Goal: Task Accomplishment & Management: Complete application form

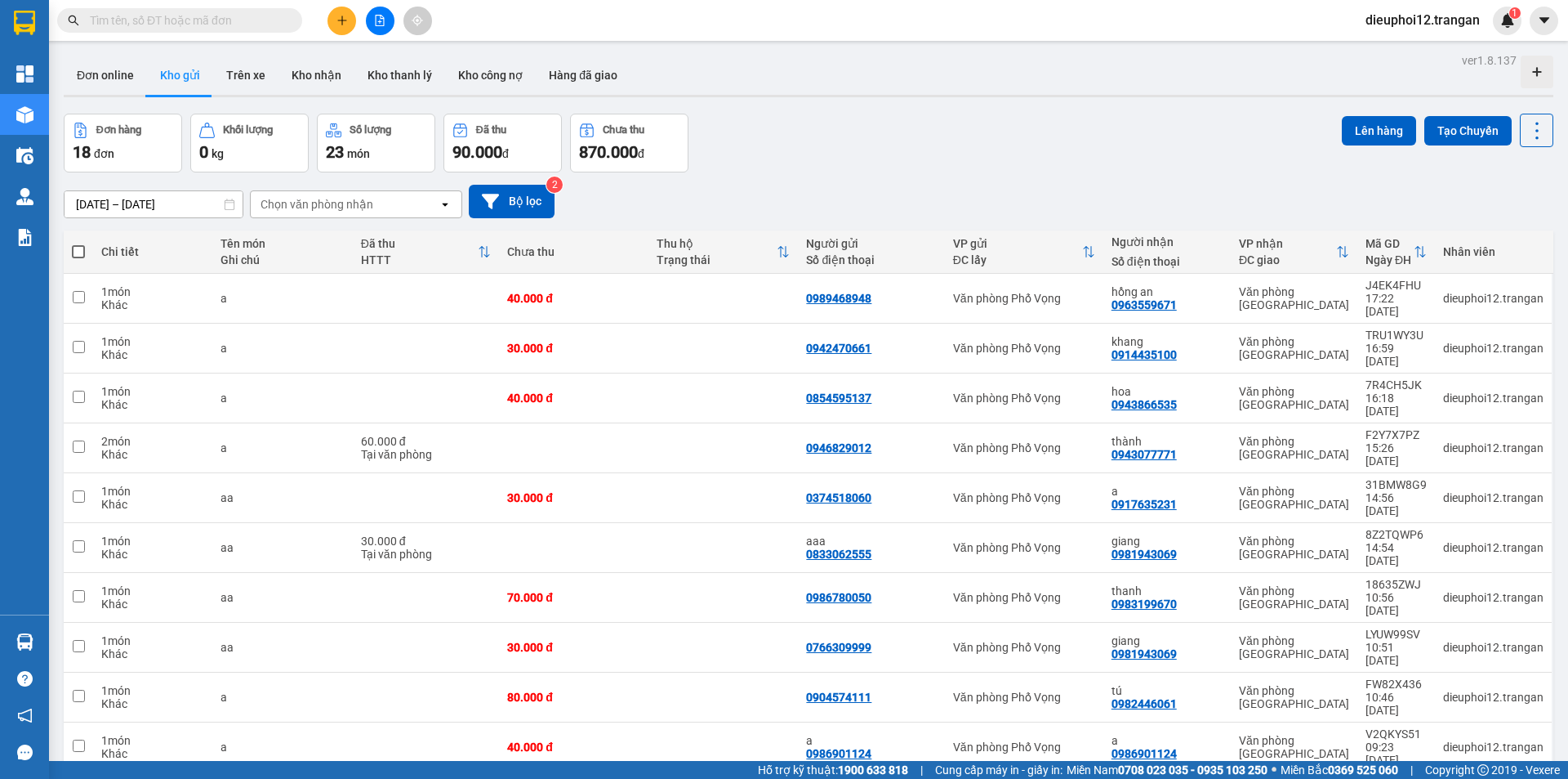
click at [342, 19] on icon "plus" at bounding box center [342, 20] width 1 height 9
click at [383, 59] on div "Tạo đơn hàng" at bounding box center [406, 61] width 71 height 18
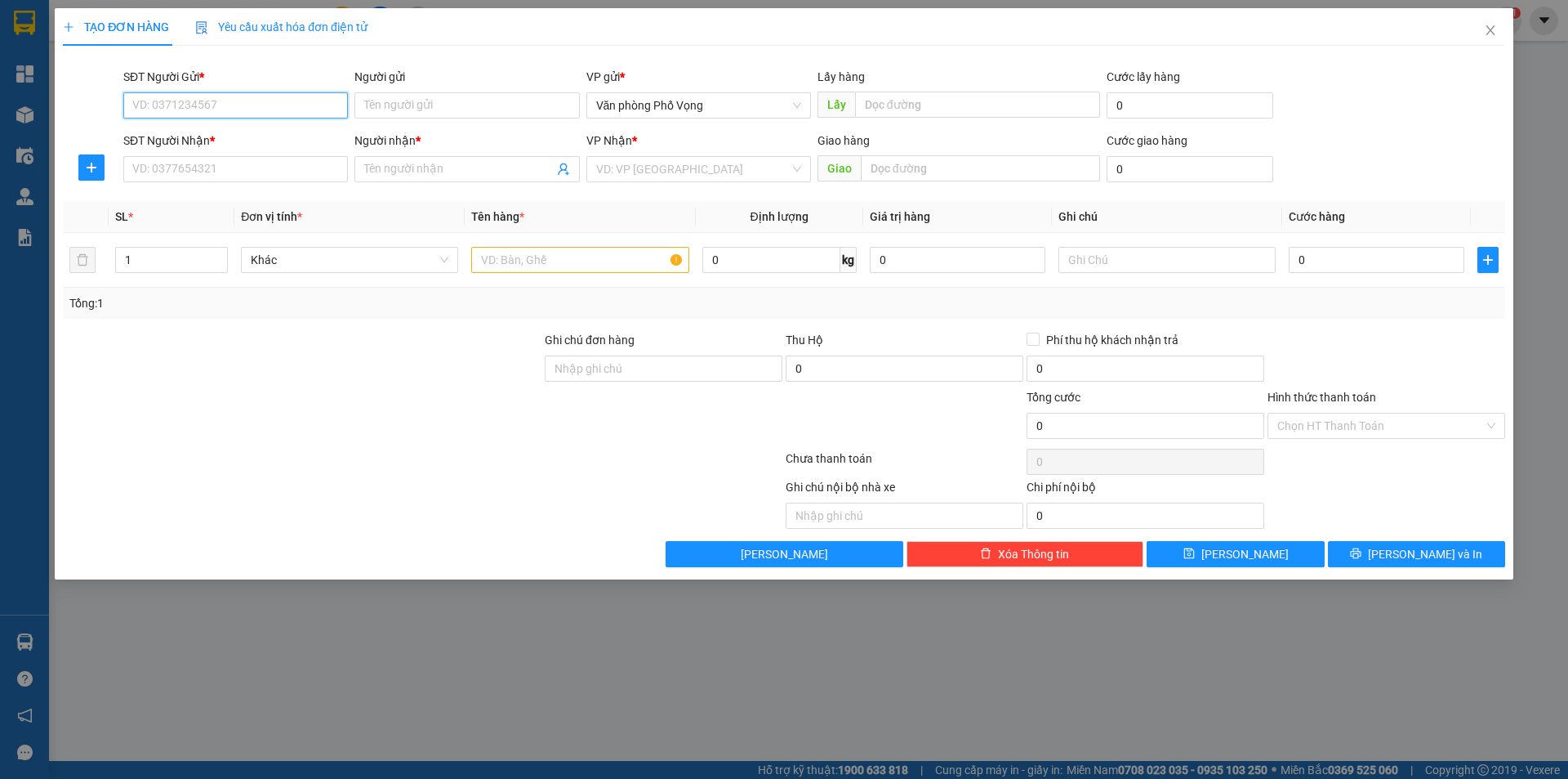
click at [206, 104] on input "SĐT Người Gửi *" at bounding box center [235, 105] width 225 height 27
type input "0868194495"
click at [161, 168] on input "SĐT Người Nhận *" at bounding box center [235, 169] width 225 height 27
type input "0946478069"
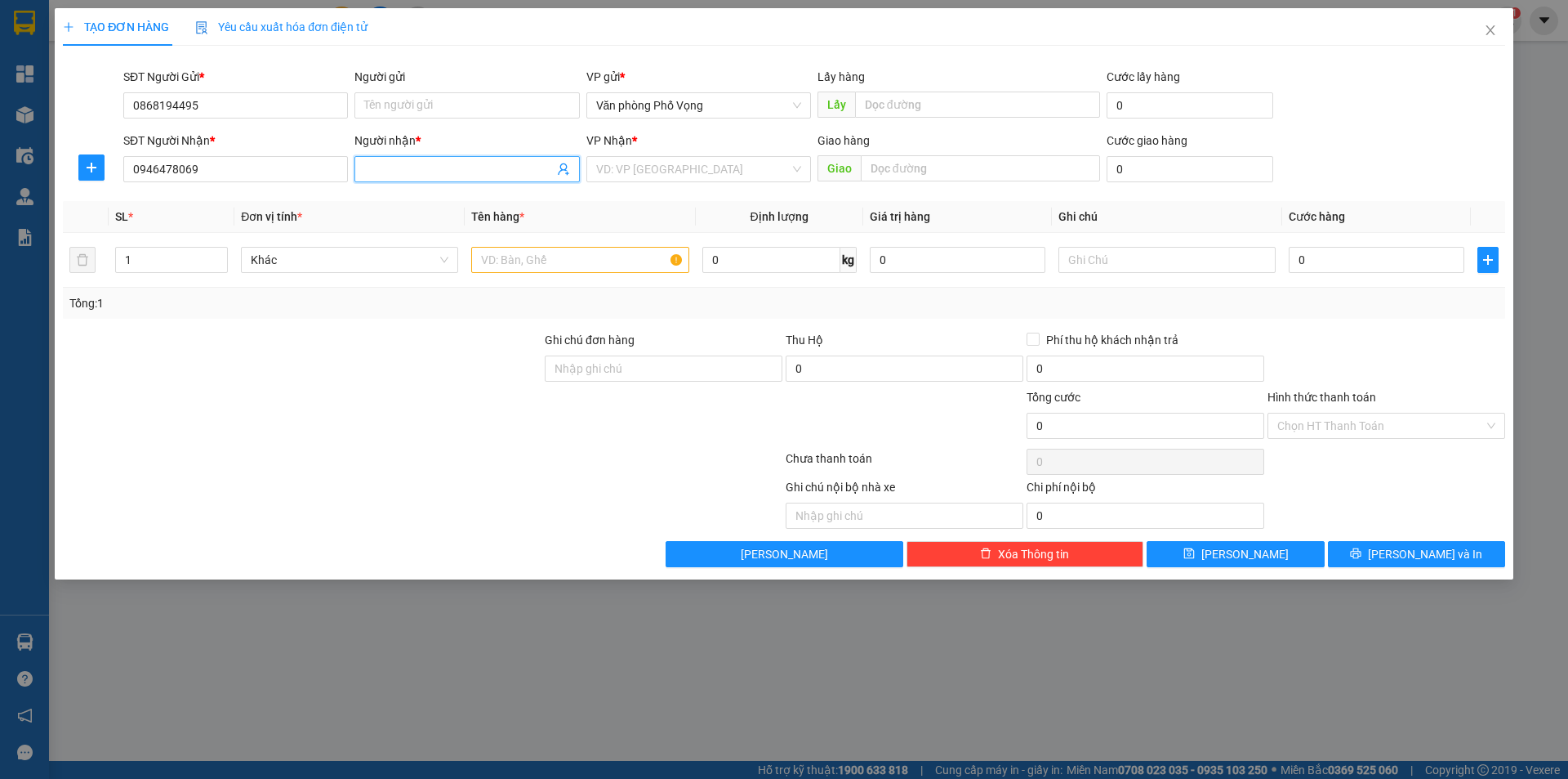
click at [426, 170] on input "Người nhận *" at bounding box center [458, 169] width 188 height 18
type input "a"
click at [633, 173] on input "search" at bounding box center [693, 169] width 194 height 25
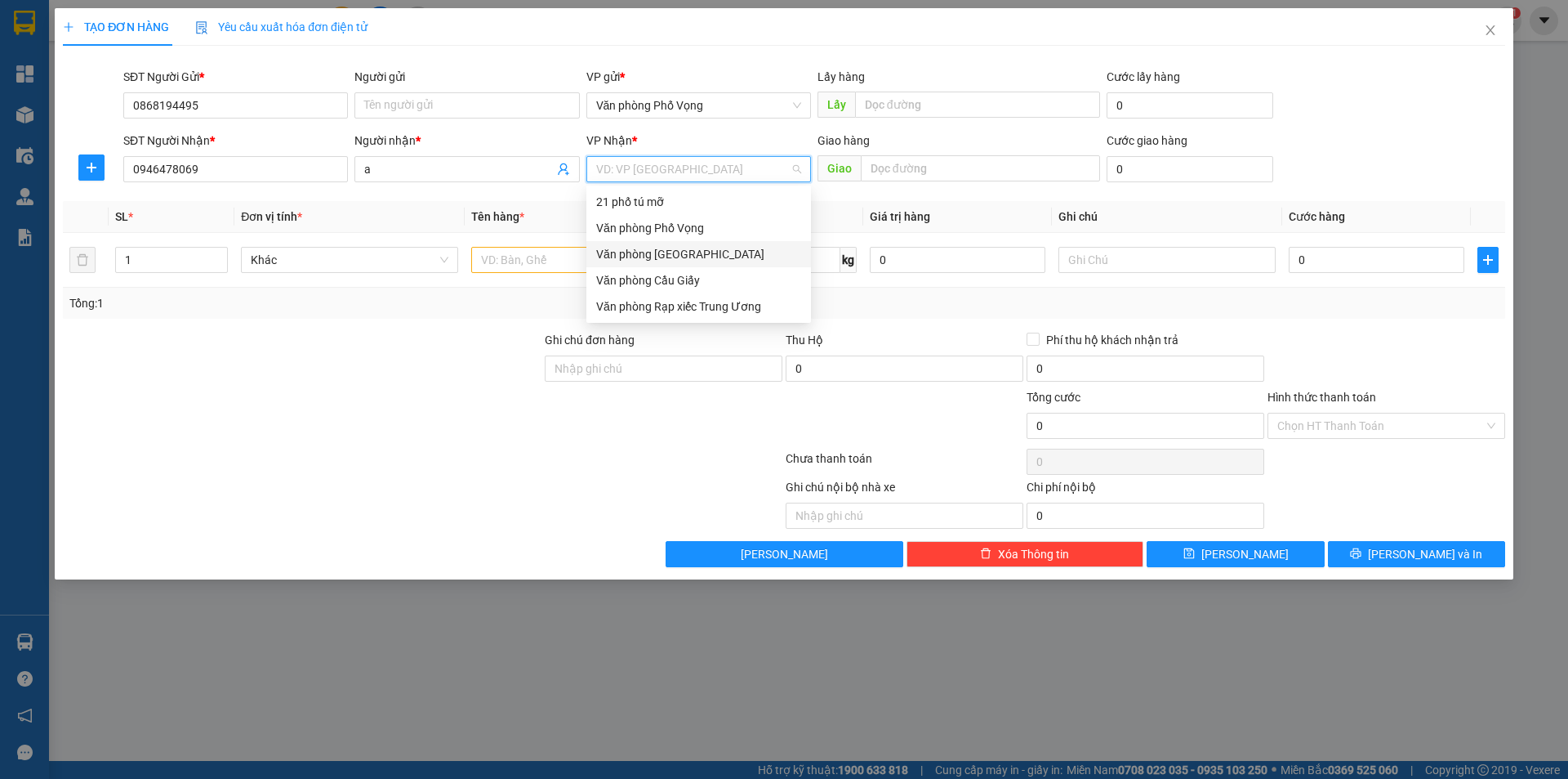
click at [680, 255] on div "Văn phòng [GEOGRAPHIC_DATA]" at bounding box center [699, 254] width 205 height 18
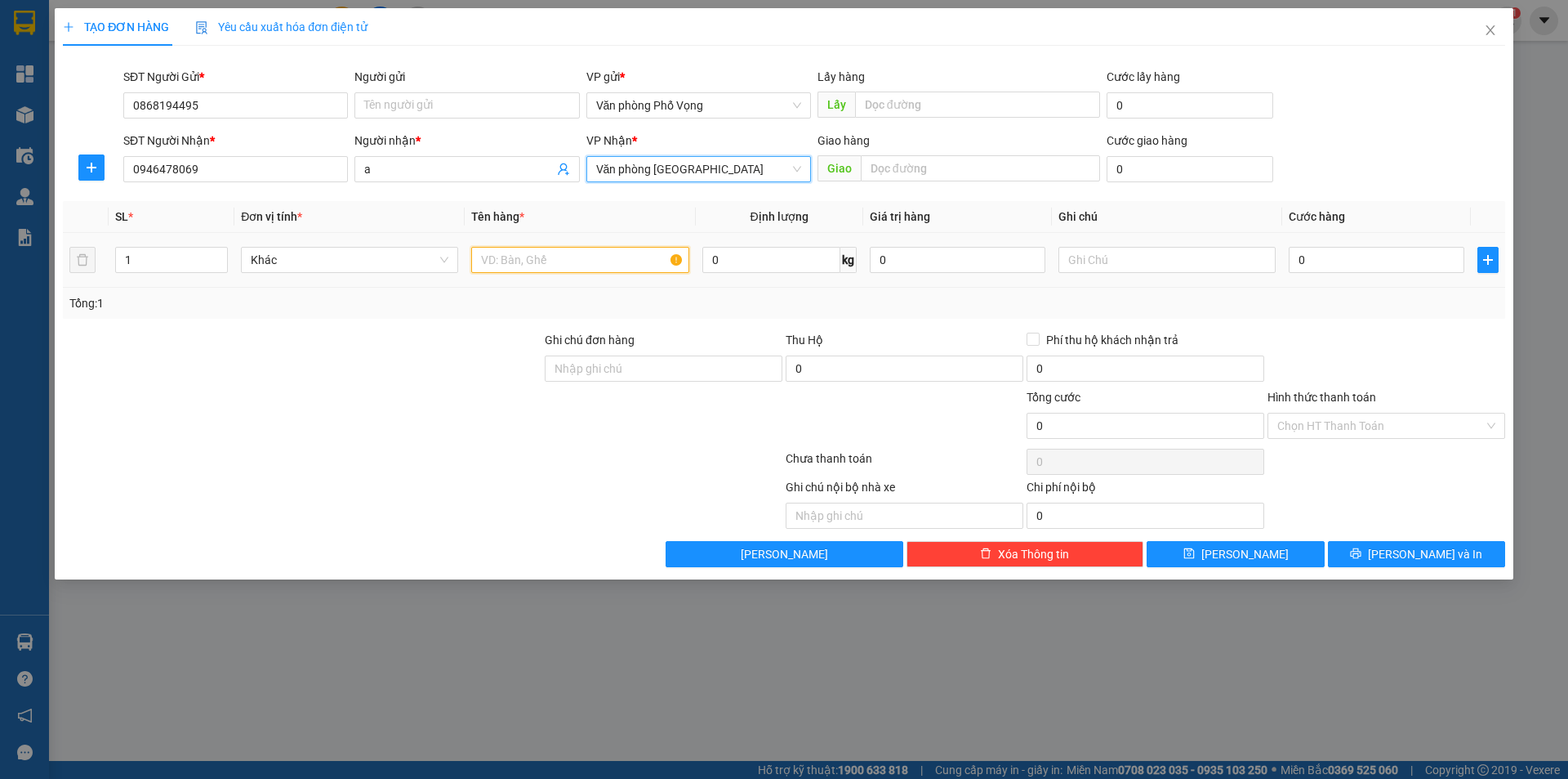
click at [550, 262] on input "text" at bounding box center [580, 260] width 218 height 27
type input "a"
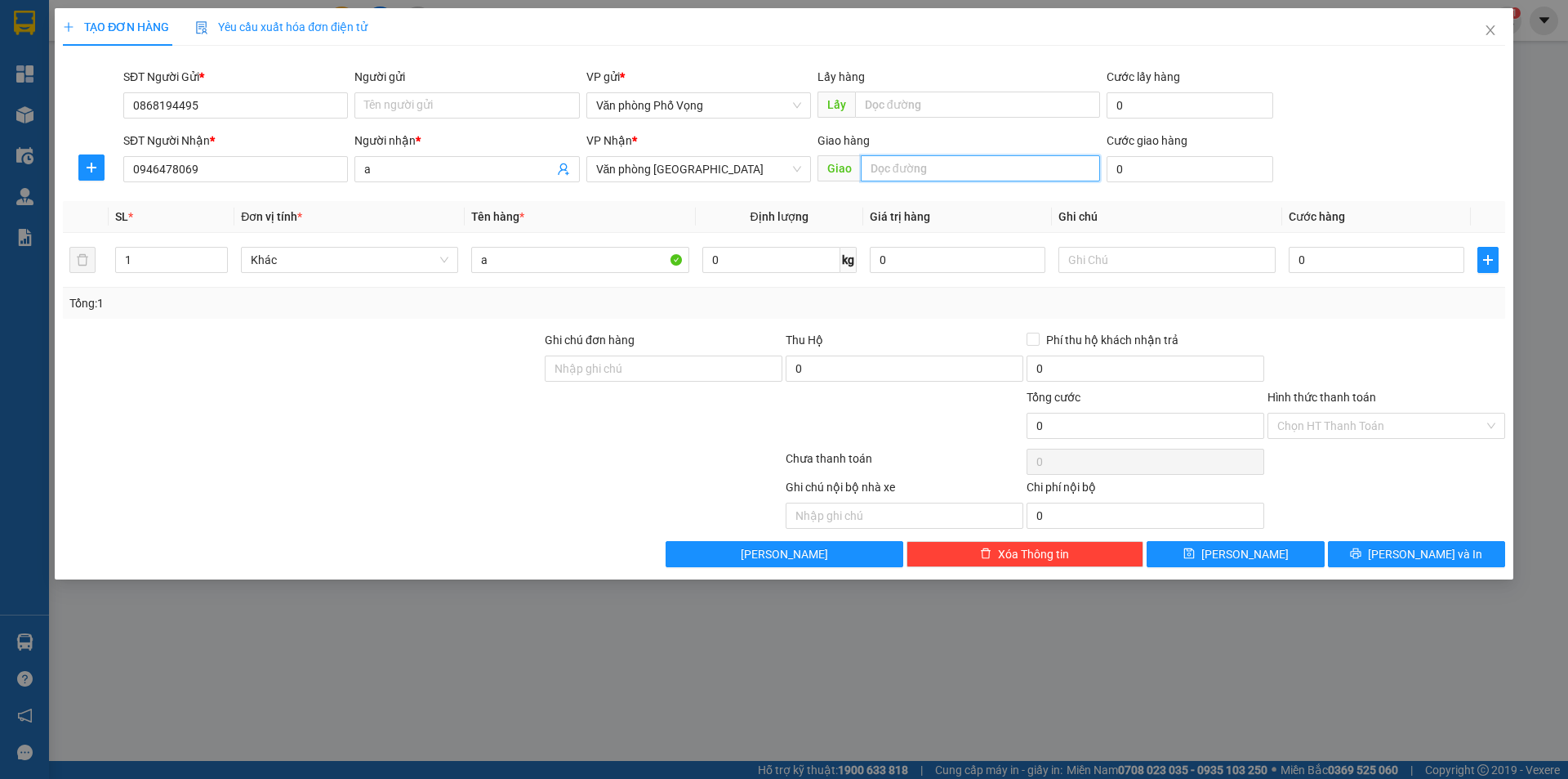
click at [962, 180] on input "text" at bounding box center [980, 168] width 239 height 27
type input "ks hidden cham"
click at [1167, 269] on input "text" at bounding box center [1167, 260] width 218 height 27
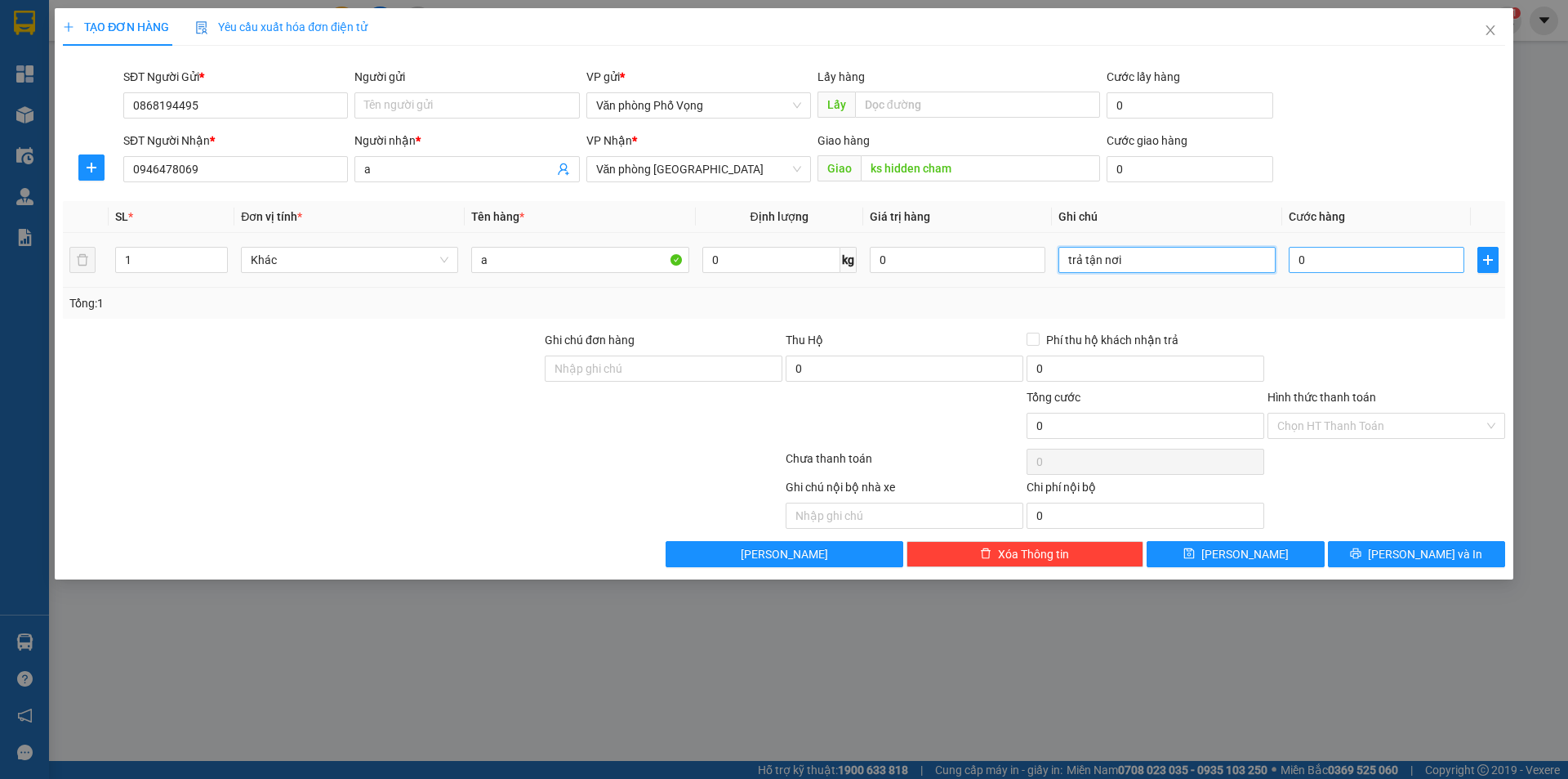
type input "trả tận nơi"
click at [1351, 255] on input "0" at bounding box center [1377, 260] width 175 height 27
type input "1"
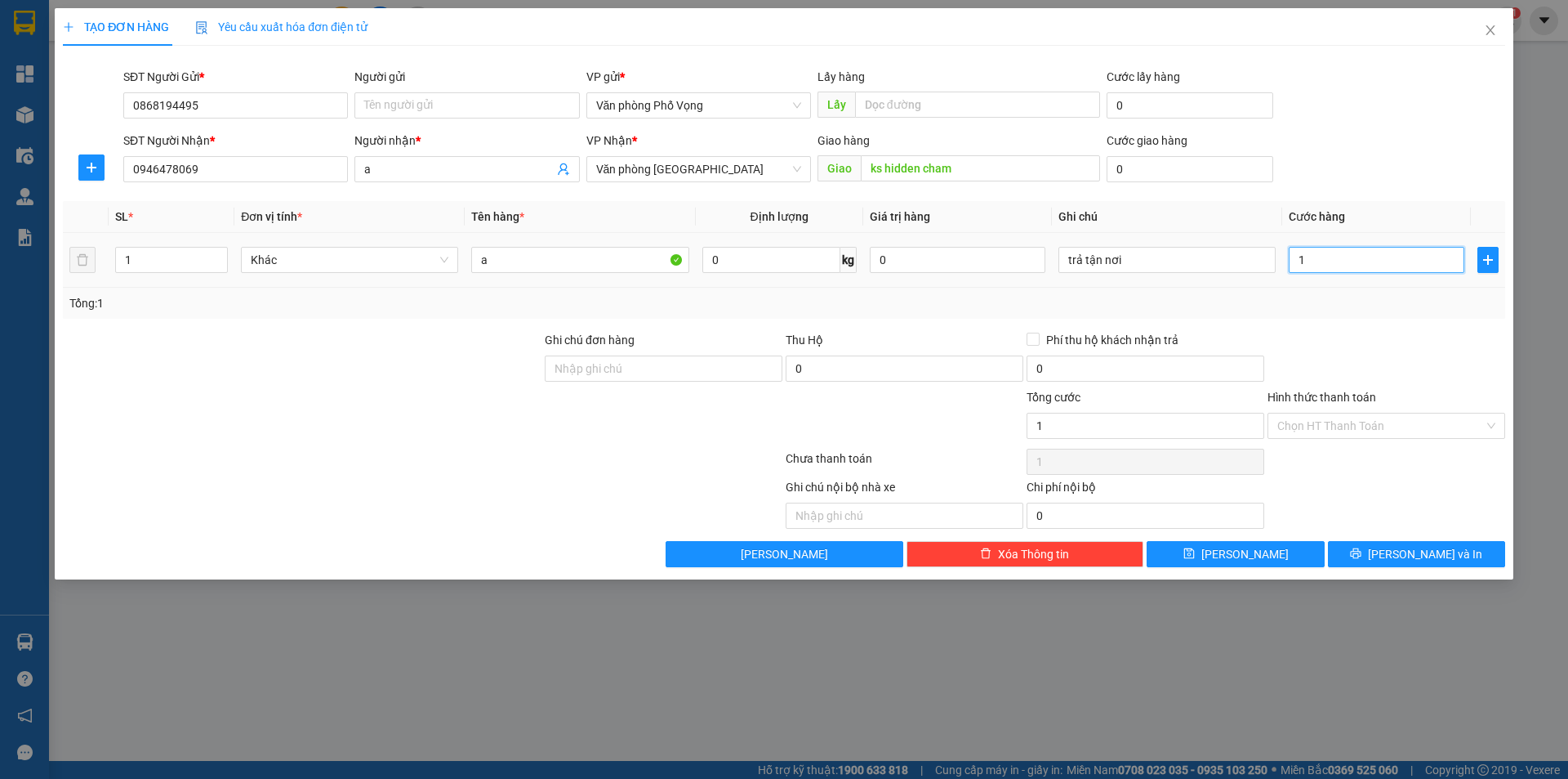
type input "17"
type input "170"
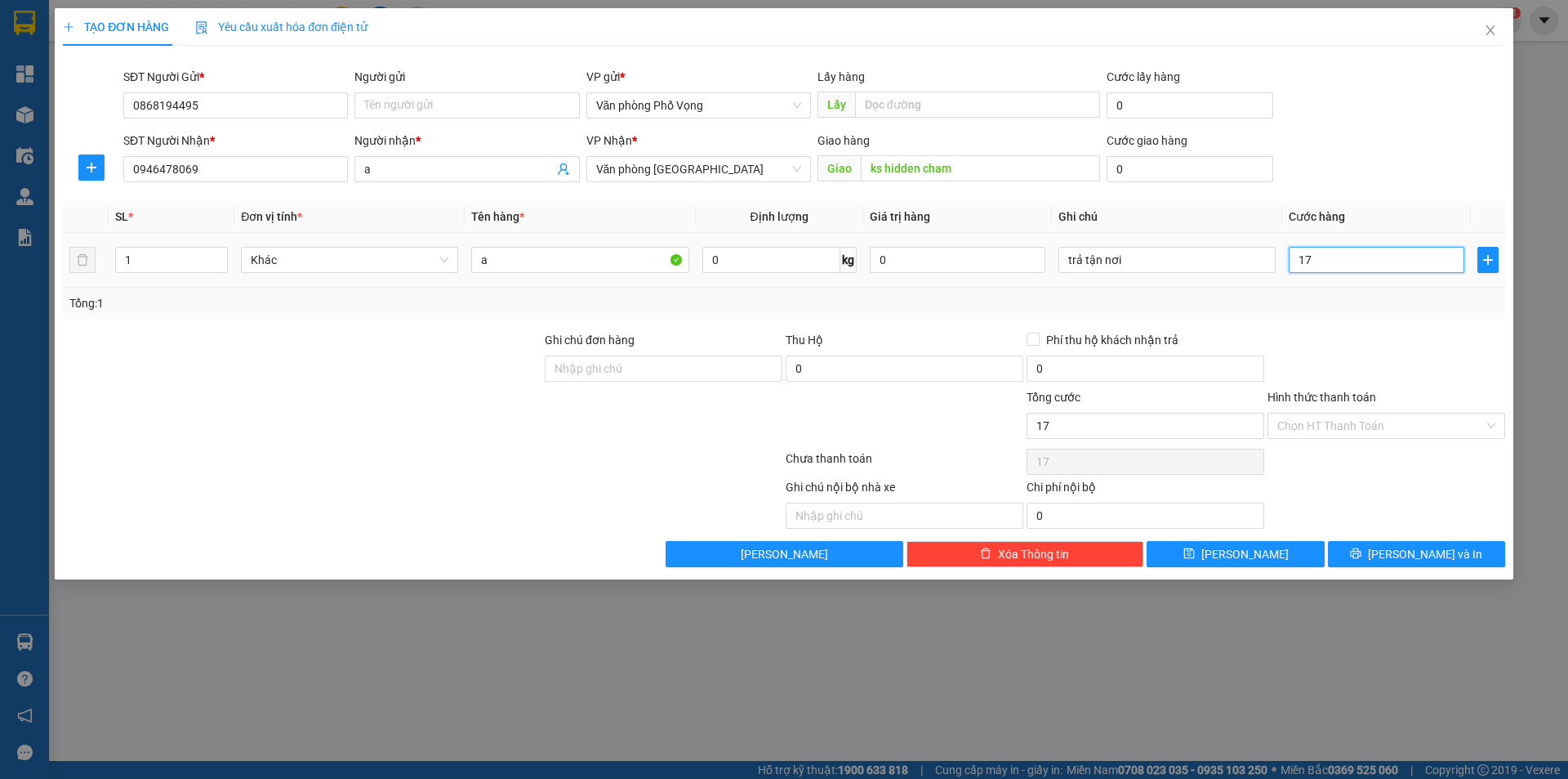
type input "170"
type input "1.700"
type input "17.000"
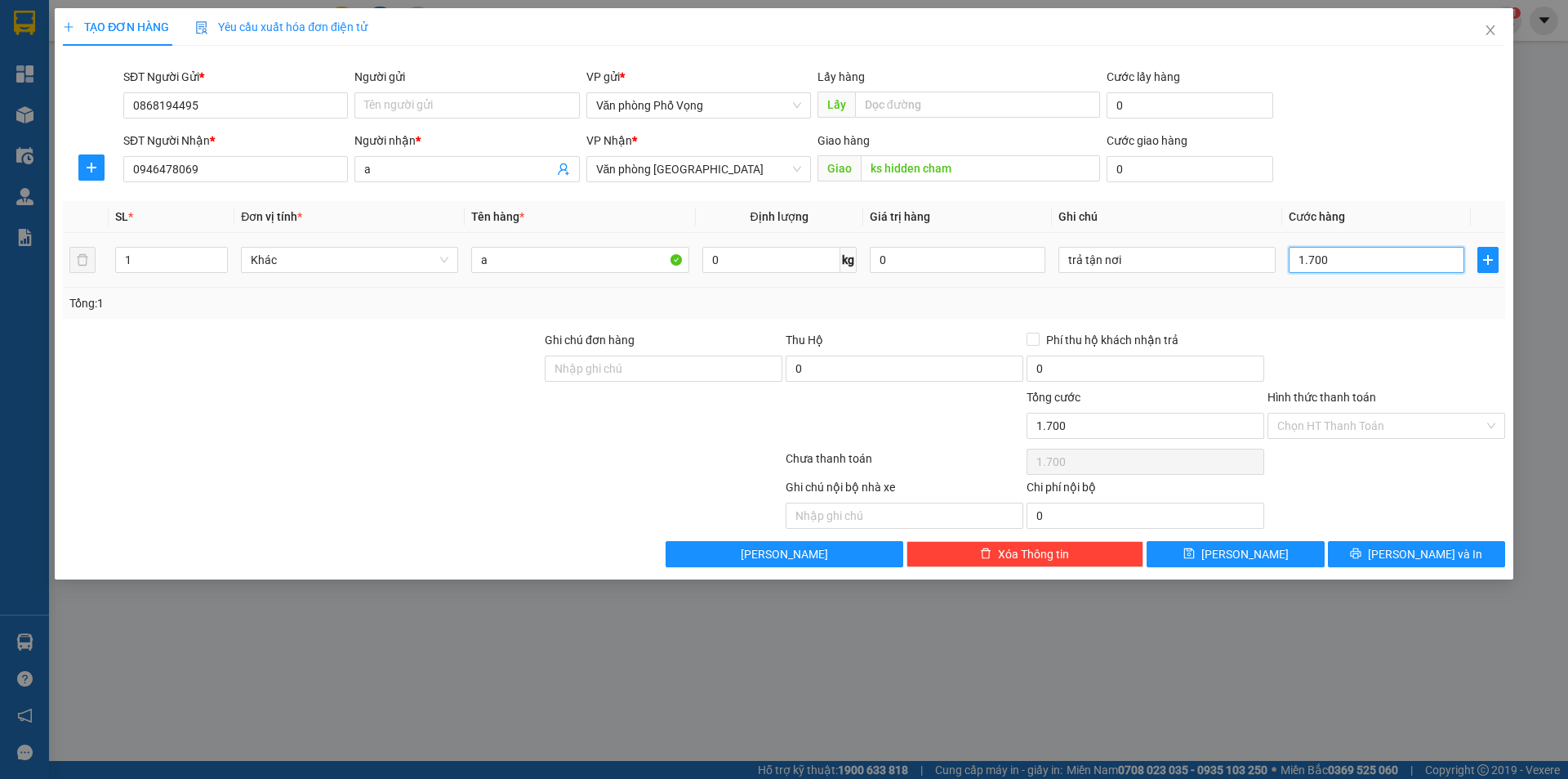
type input "17.000"
type input "170.000"
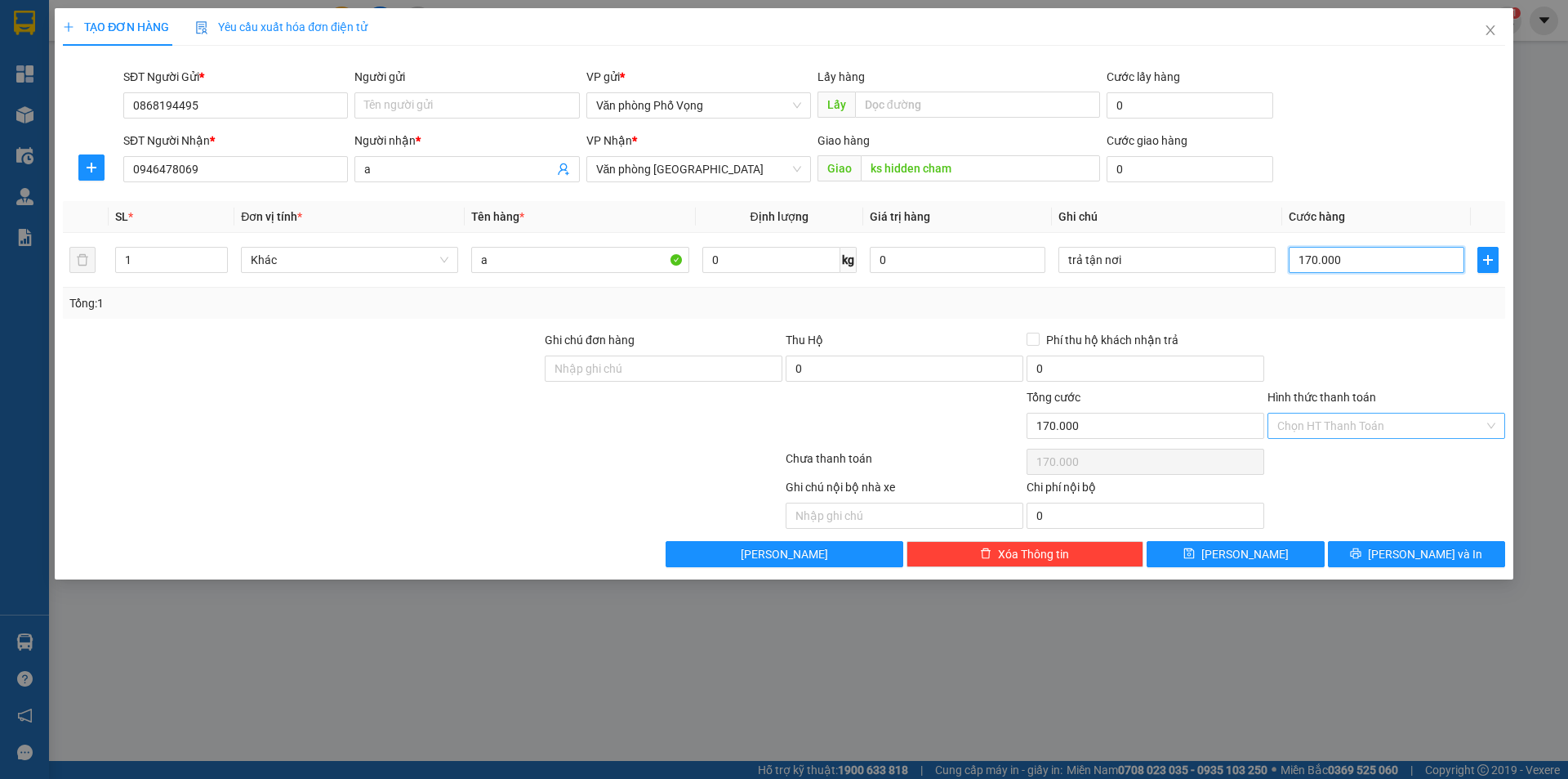
type input "170.000"
click at [1348, 425] on input "Hình thức thanh toán" at bounding box center [1381, 426] width 207 height 25
click at [1326, 463] on div "Tại văn phòng" at bounding box center [1387, 459] width 218 height 18
type input "0"
click at [1403, 547] on span "[PERSON_NAME] và In" at bounding box center [1425, 554] width 114 height 18
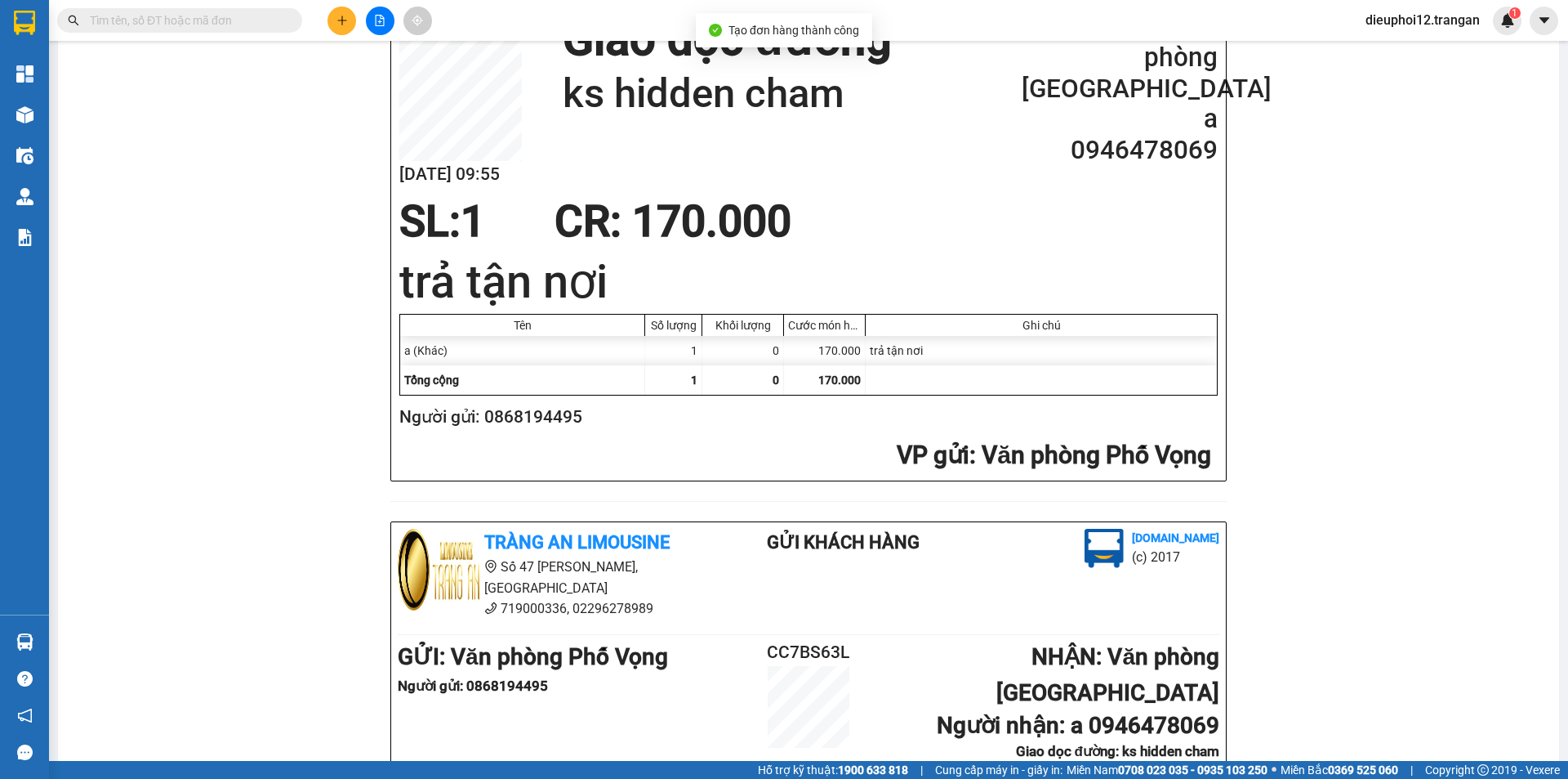
scroll to position [524, 0]
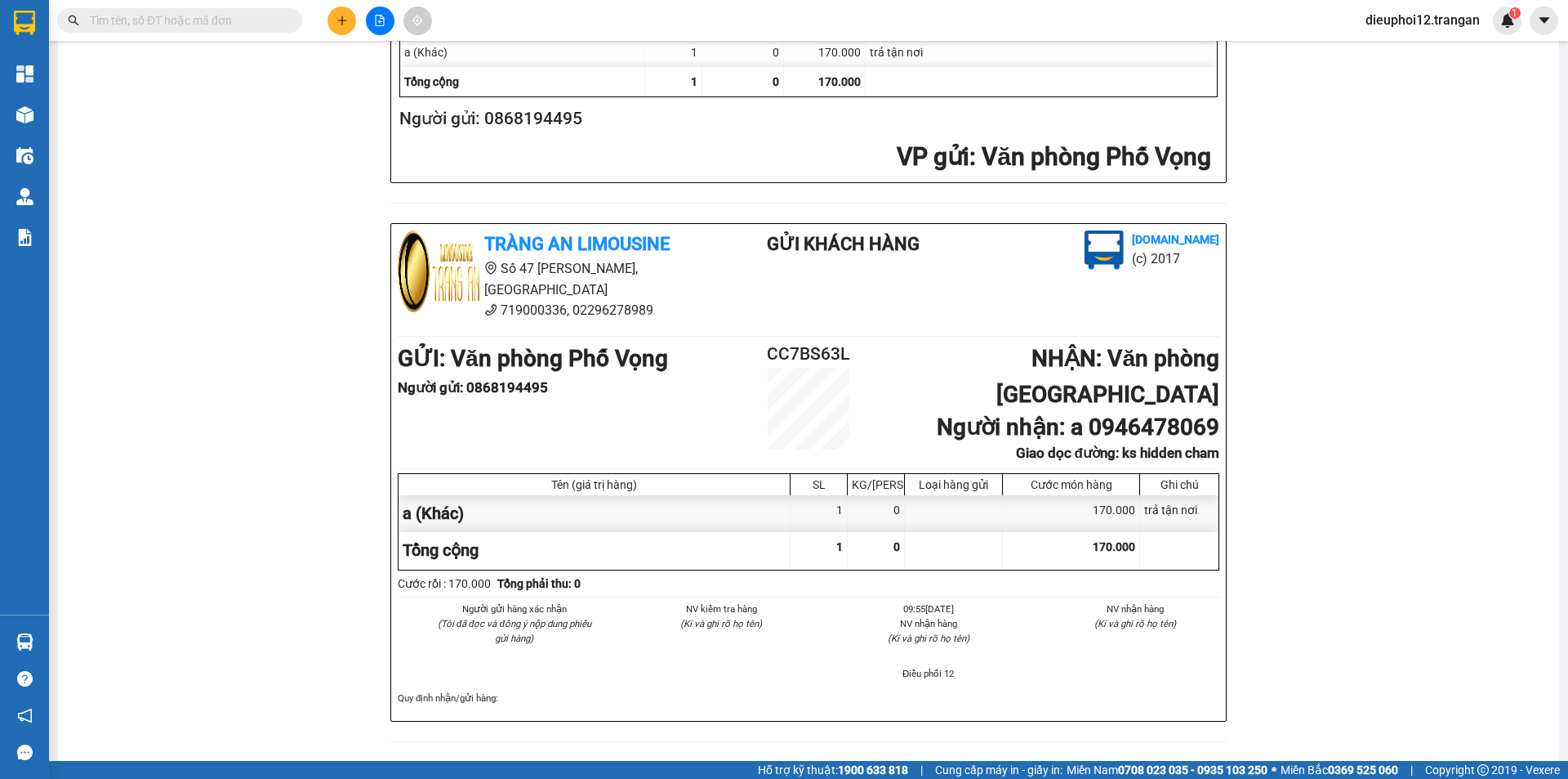
click at [338, 23] on icon "plus" at bounding box center [342, 20] width 12 height 12
click at [409, 69] on div "Tạo đơn hàng" at bounding box center [406, 61] width 71 height 18
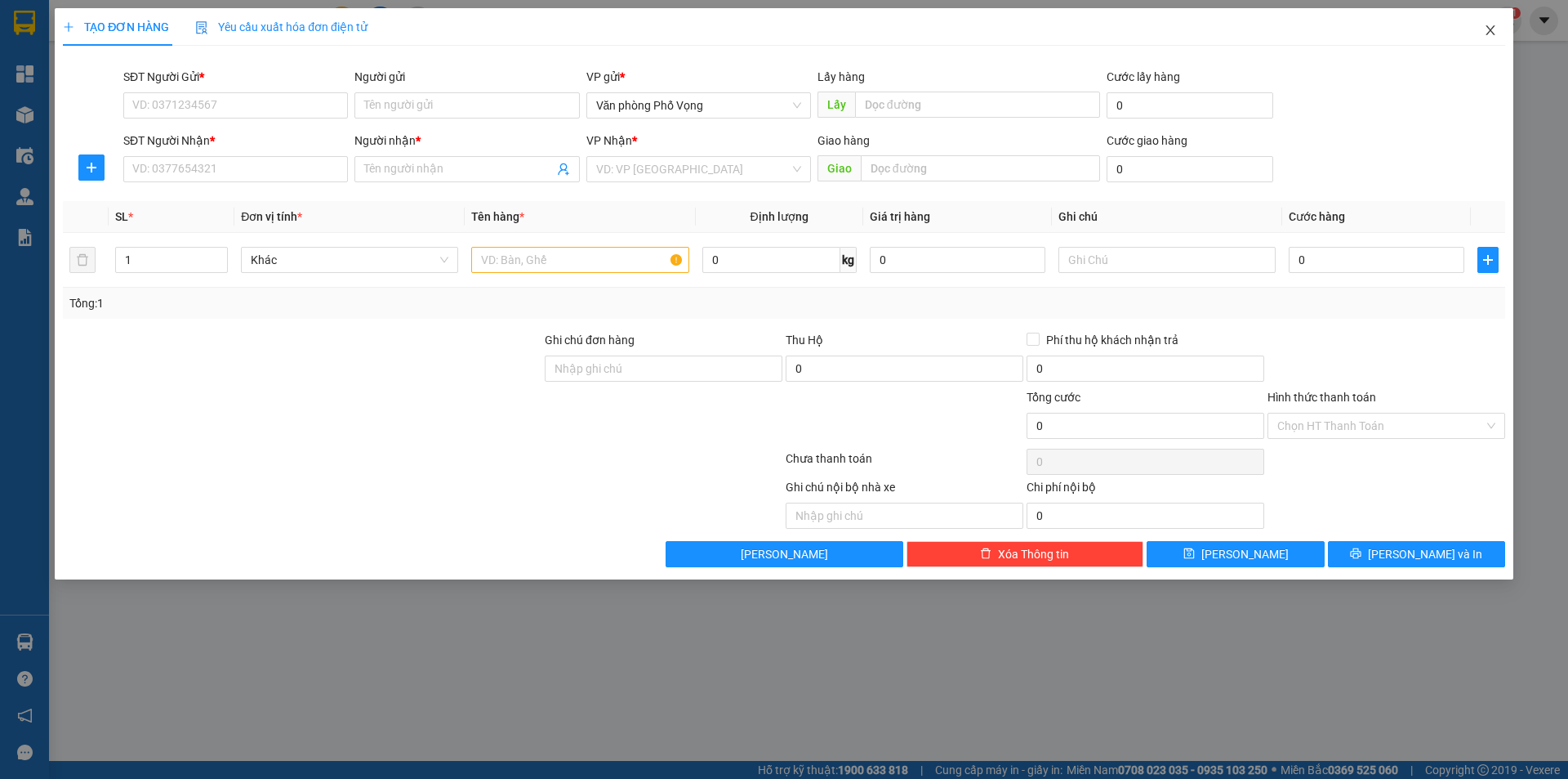
click at [1488, 27] on icon "close" at bounding box center [1490, 30] width 13 height 13
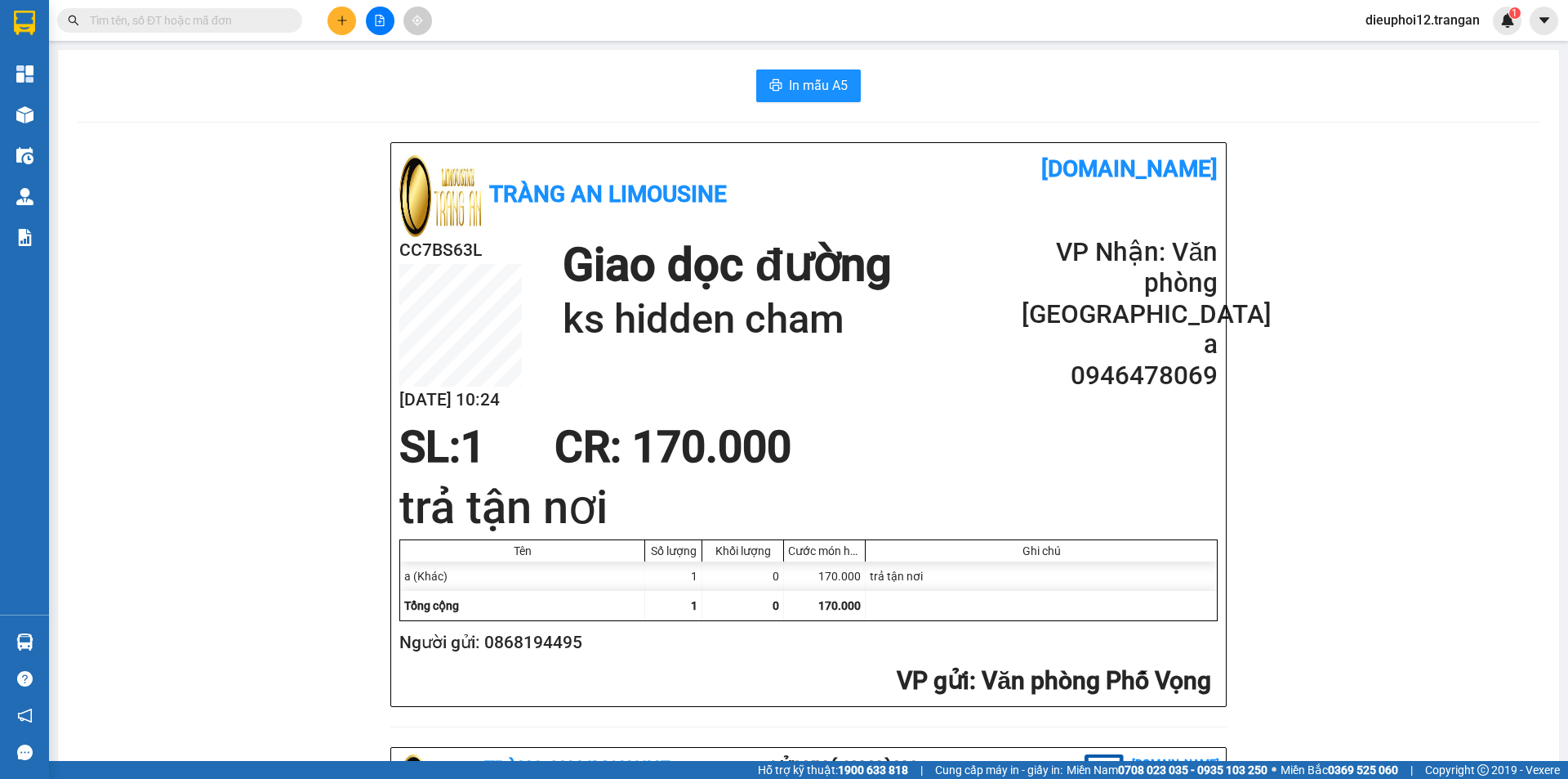
click at [350, 21] on button at bounding box center [342, 20] width 28 height 28
click at [410, 59] on div "Tạo đơn hàng" at bounding box center [406, 61] width 71 height 18
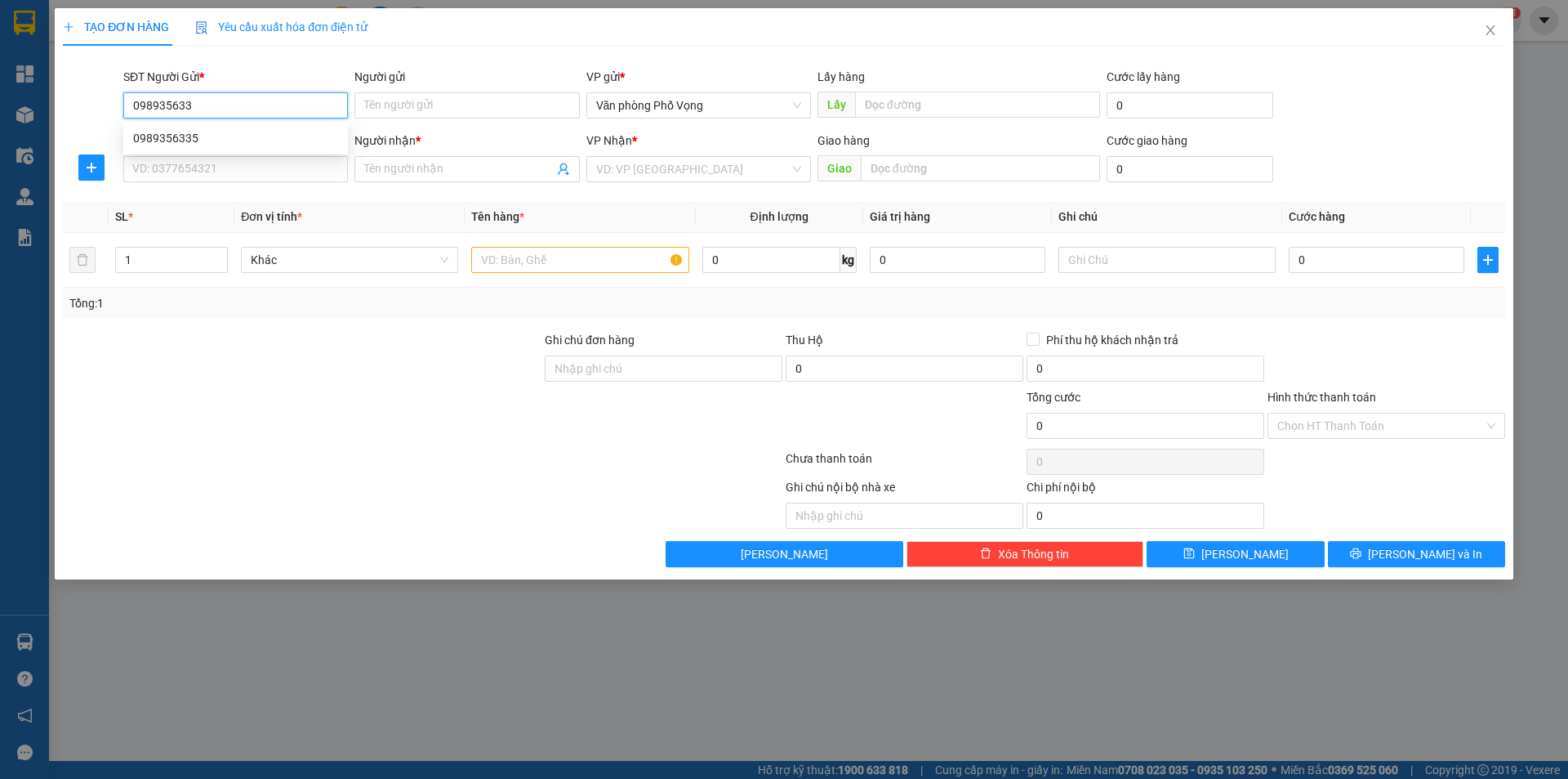
type input "0989356335"
click at [226, 139] on div "0989356335" at bounding box center [235, 138] width 205 height 18
type input "0985804719"
type input "[PERSON_NAME]"
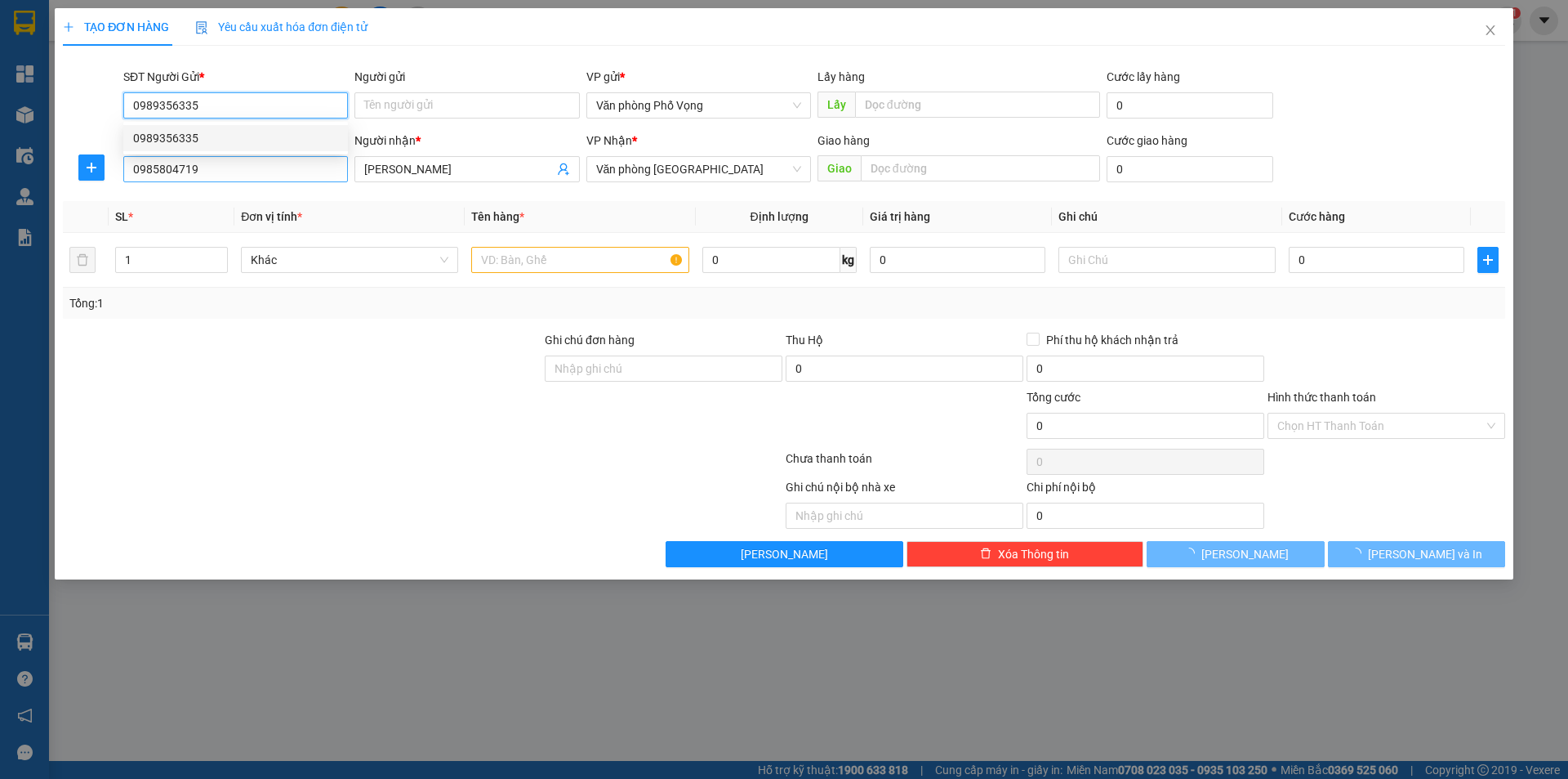
type input "50.000"
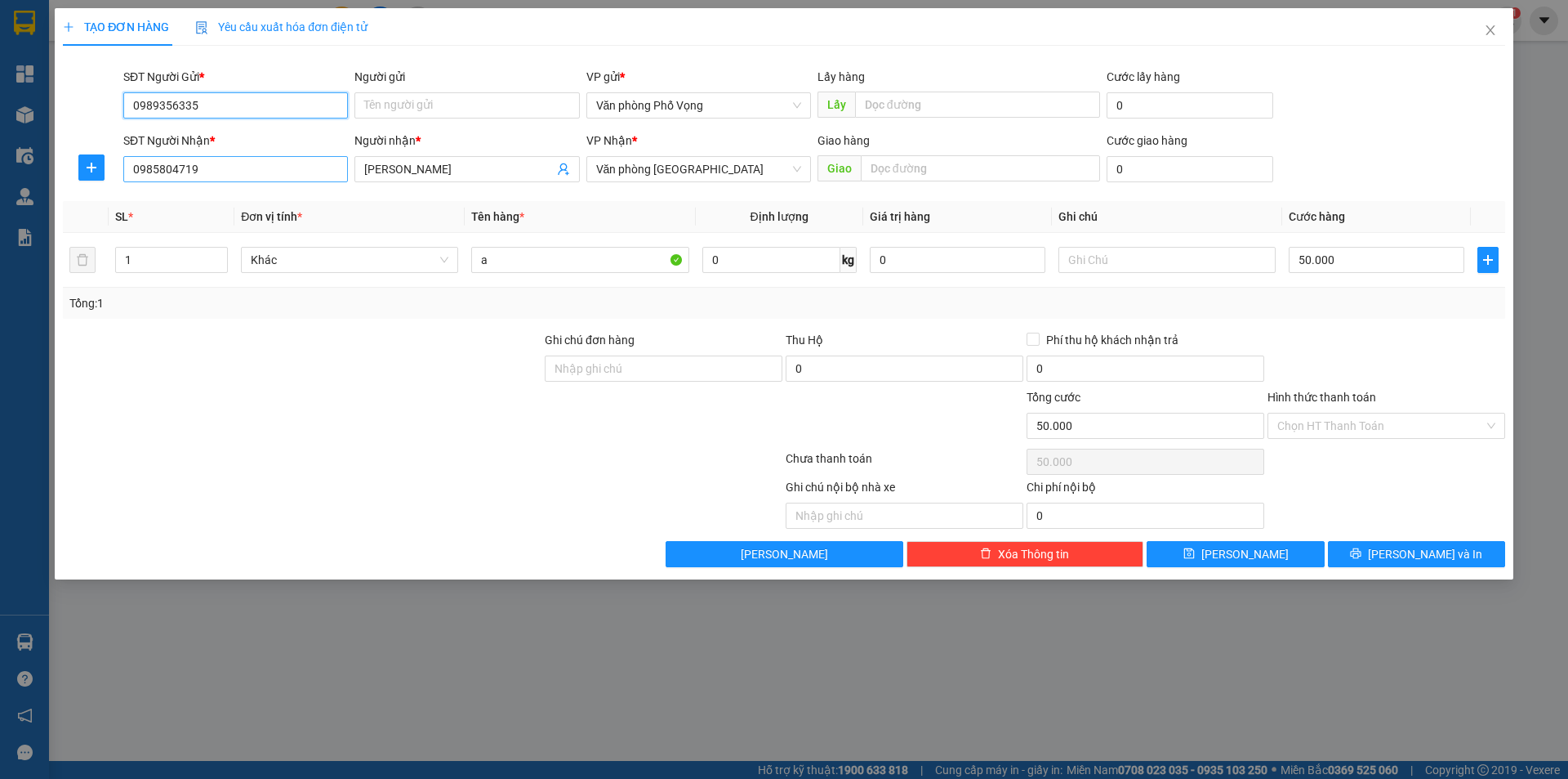
type input "0989356335"
click at [223, 166] on input "0985804719" at bounding box center [235, 169] width 225 height 27
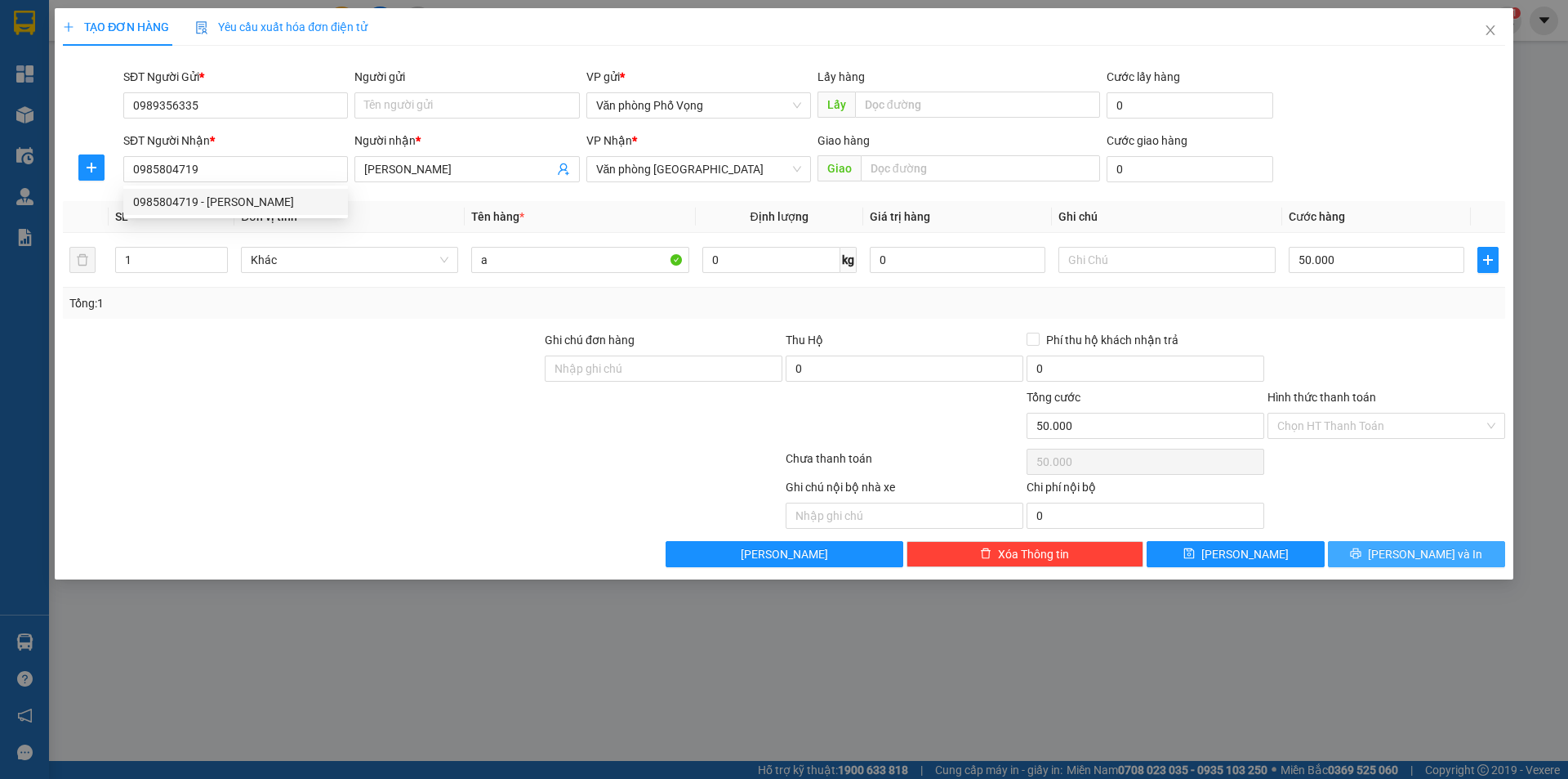
click at [1432, 551] on span "[PERSON_NAME] và In" at bounding box center [1425, 554] width 114 height 18
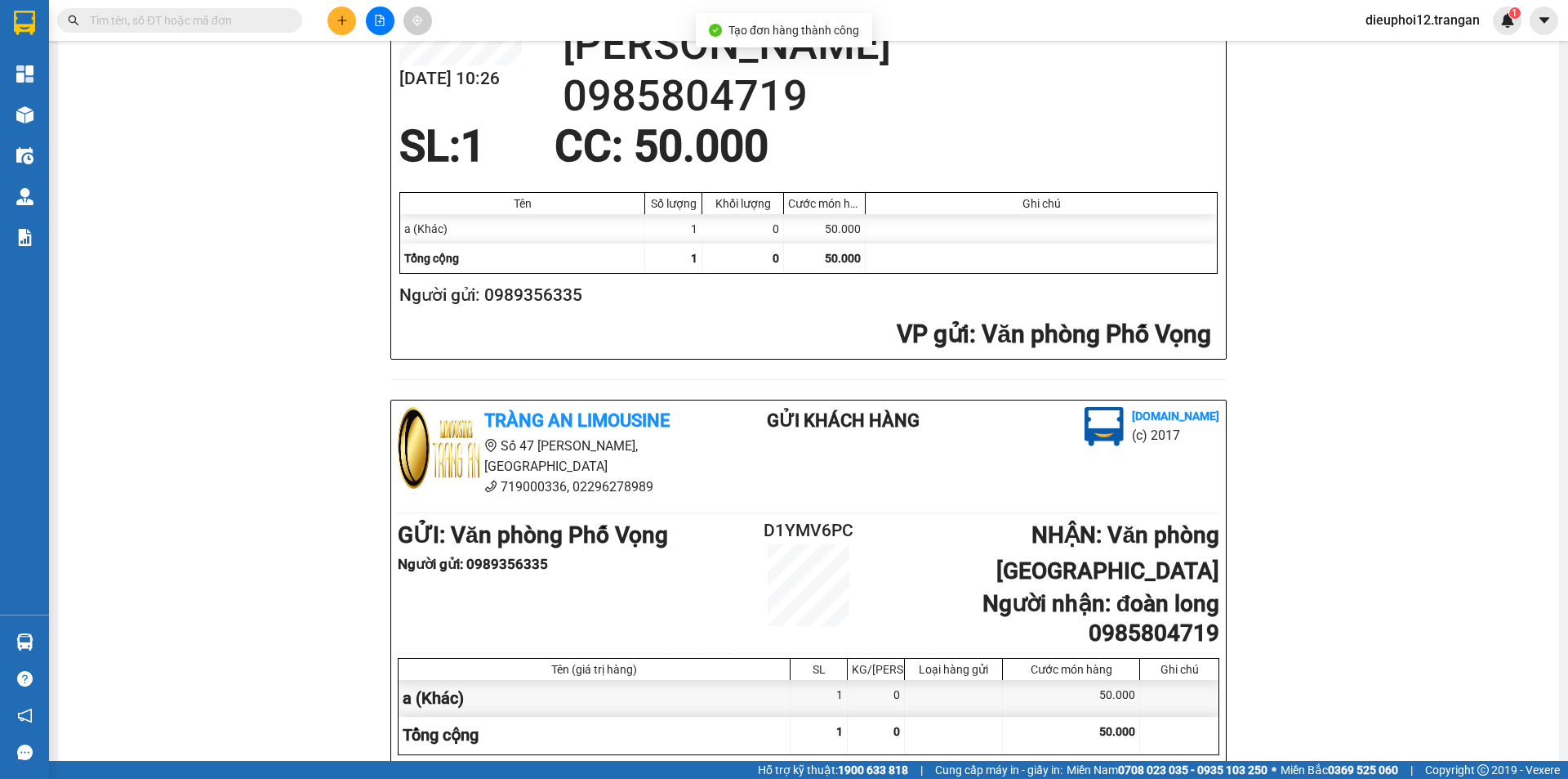
scroll to position [477, 0]
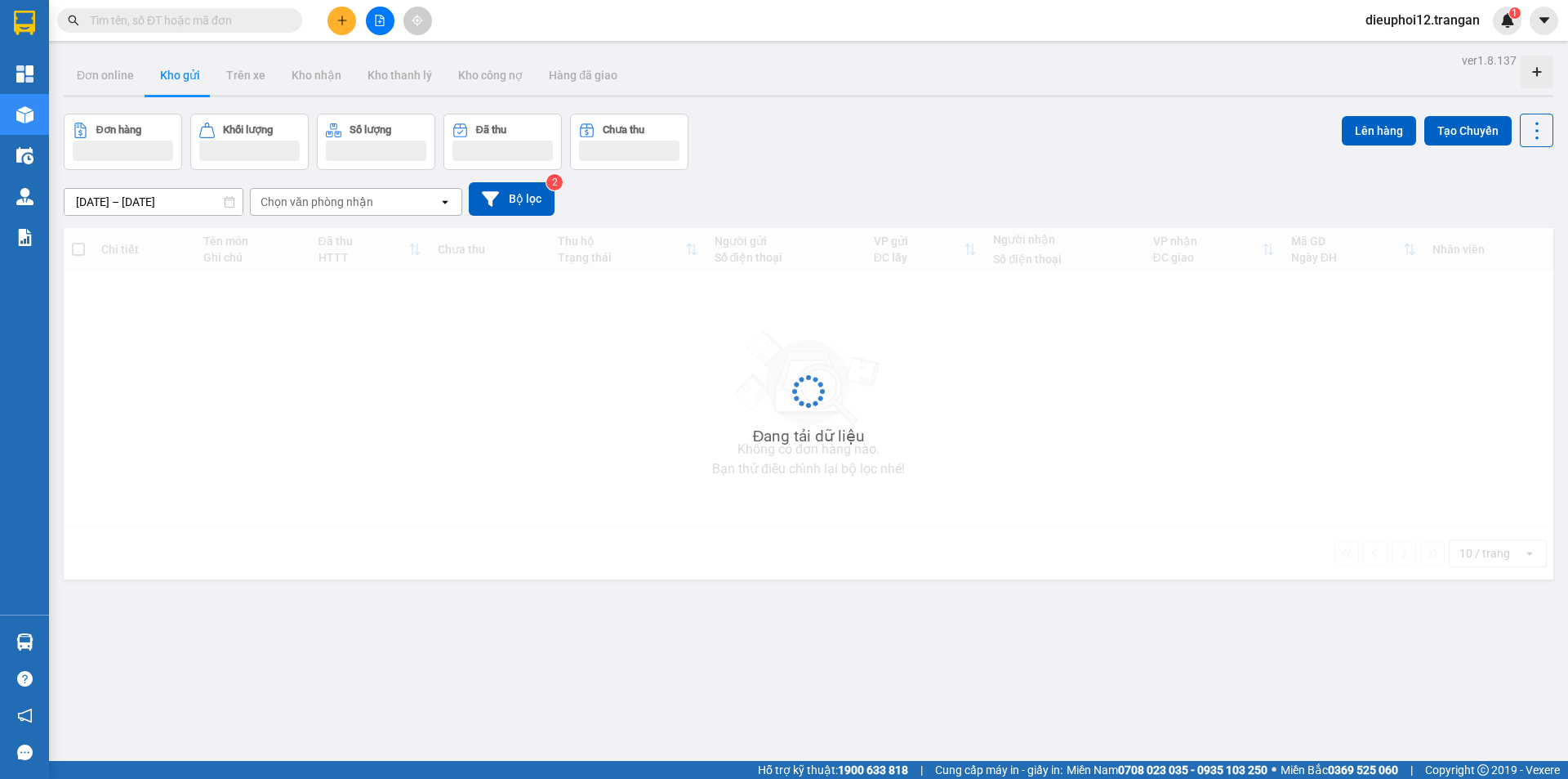
click at [342, 28] on button at bounding box center [342, 20] width 28 height 28
click at [365, 58] on div "Tạo đơn hàng" at bounding box center [398, 61] width 122 height 31
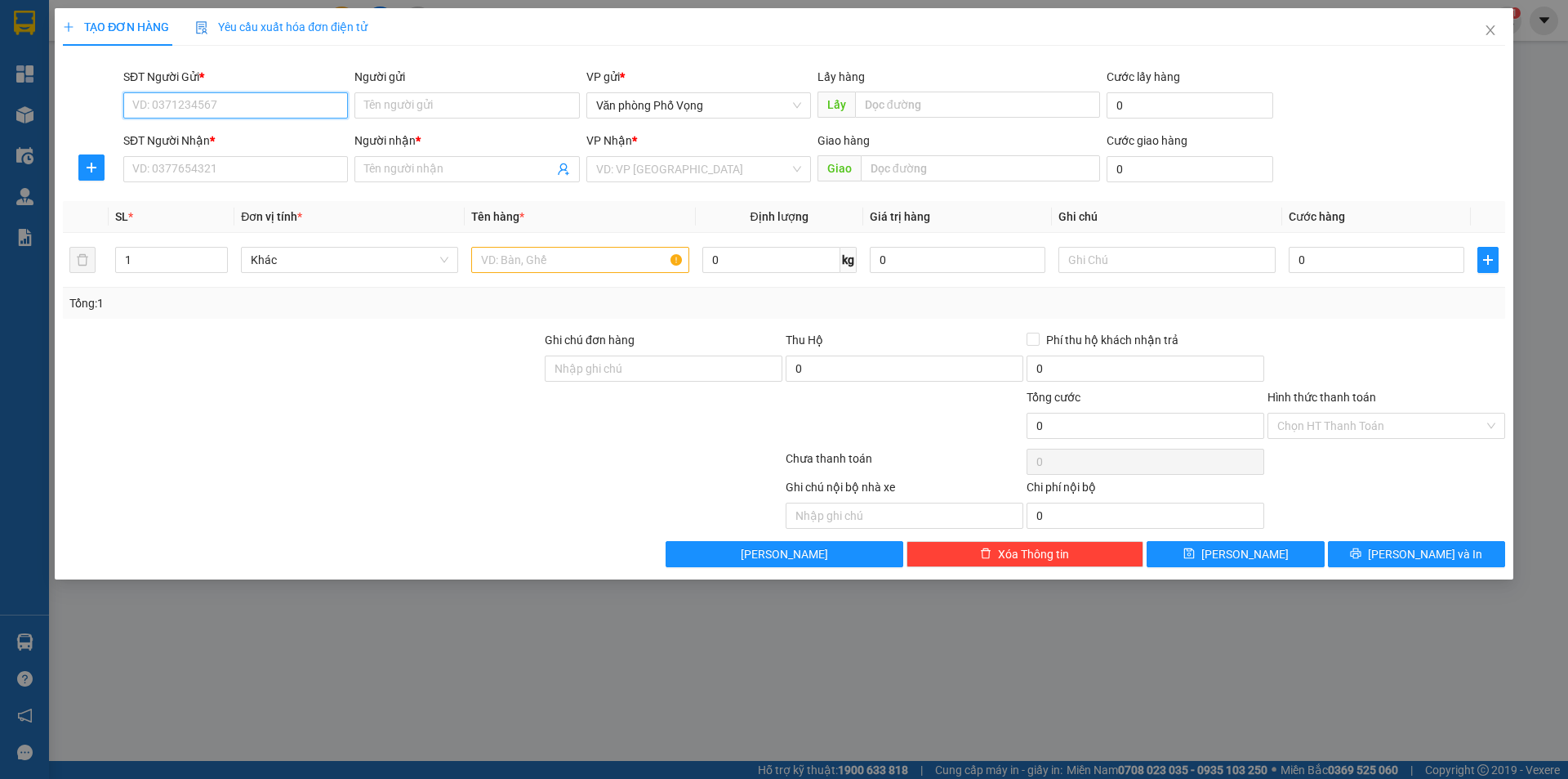
click at [271, 100] on input "SĐT Người Gửi *" at bounding box center [235, 105] width 225 height 27
click at [181, 136] on div "0964621112" at bounding box center [235, 138] width 205 height 18
type input "0964621112"
type input "0972036241"
type input "thành"
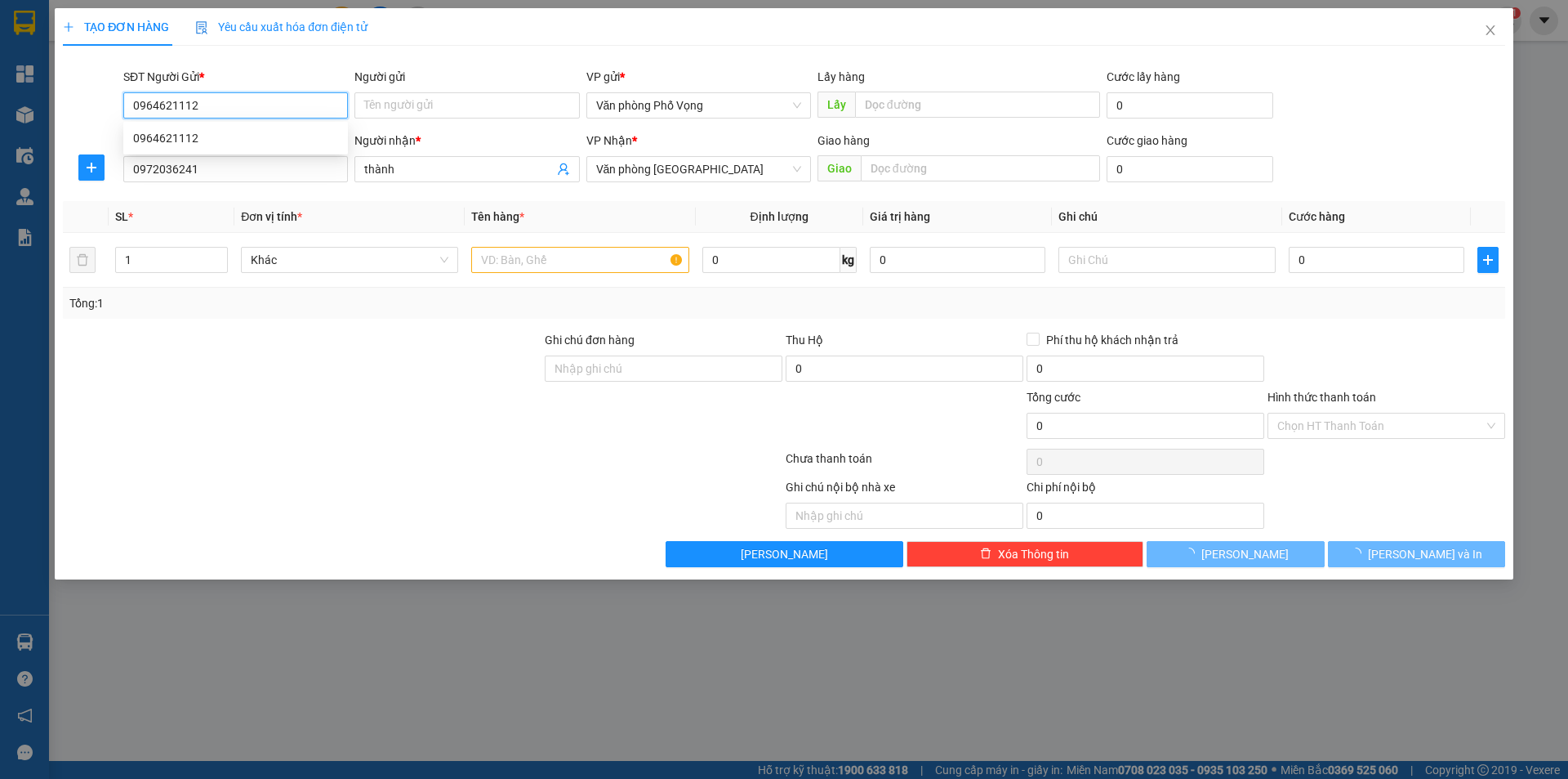
type input "30.000"
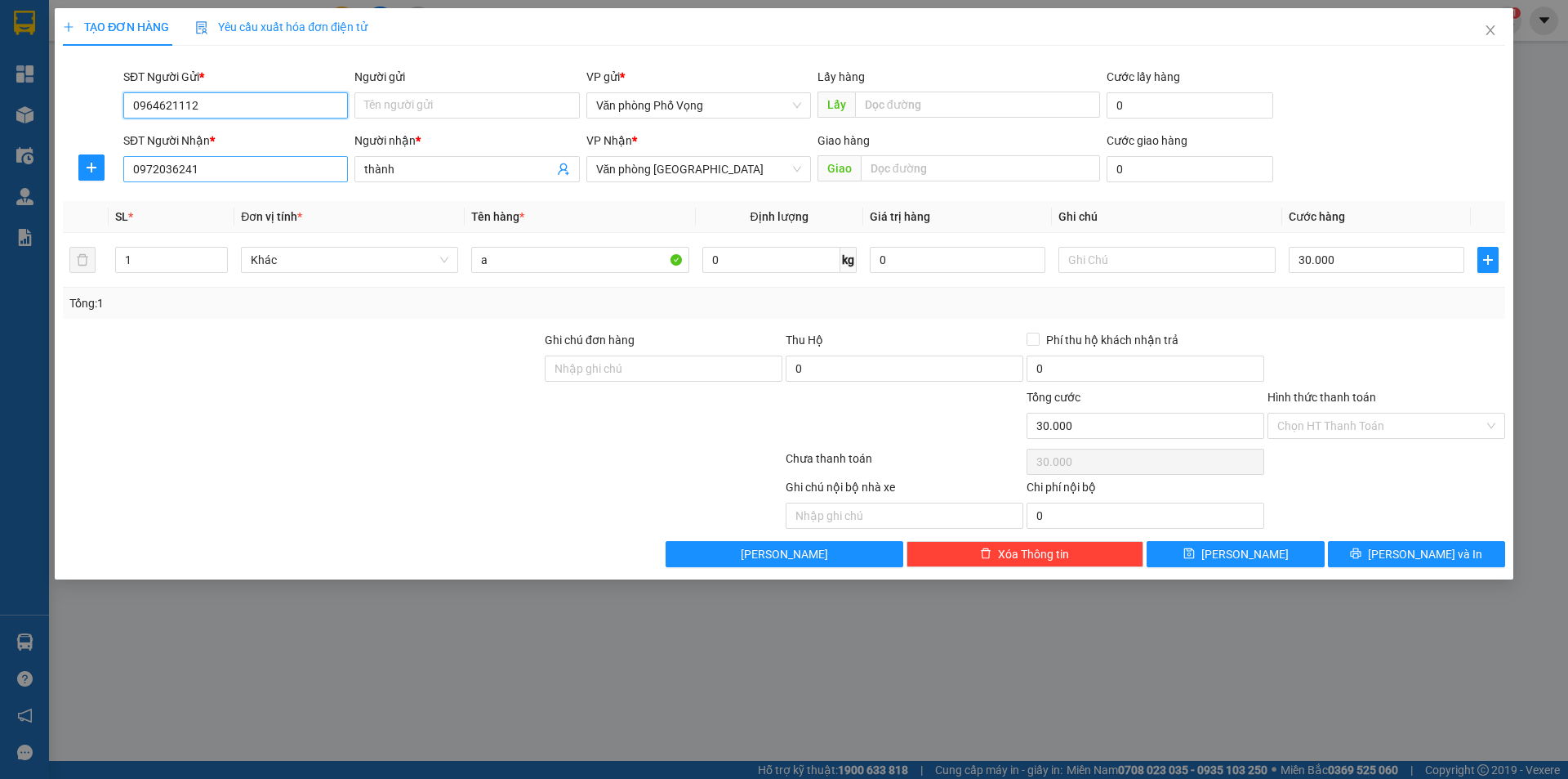
type input "0964621112"
click at [229, 168] on input "0972036241" at bounding box center [235, 169] width 225 height 27
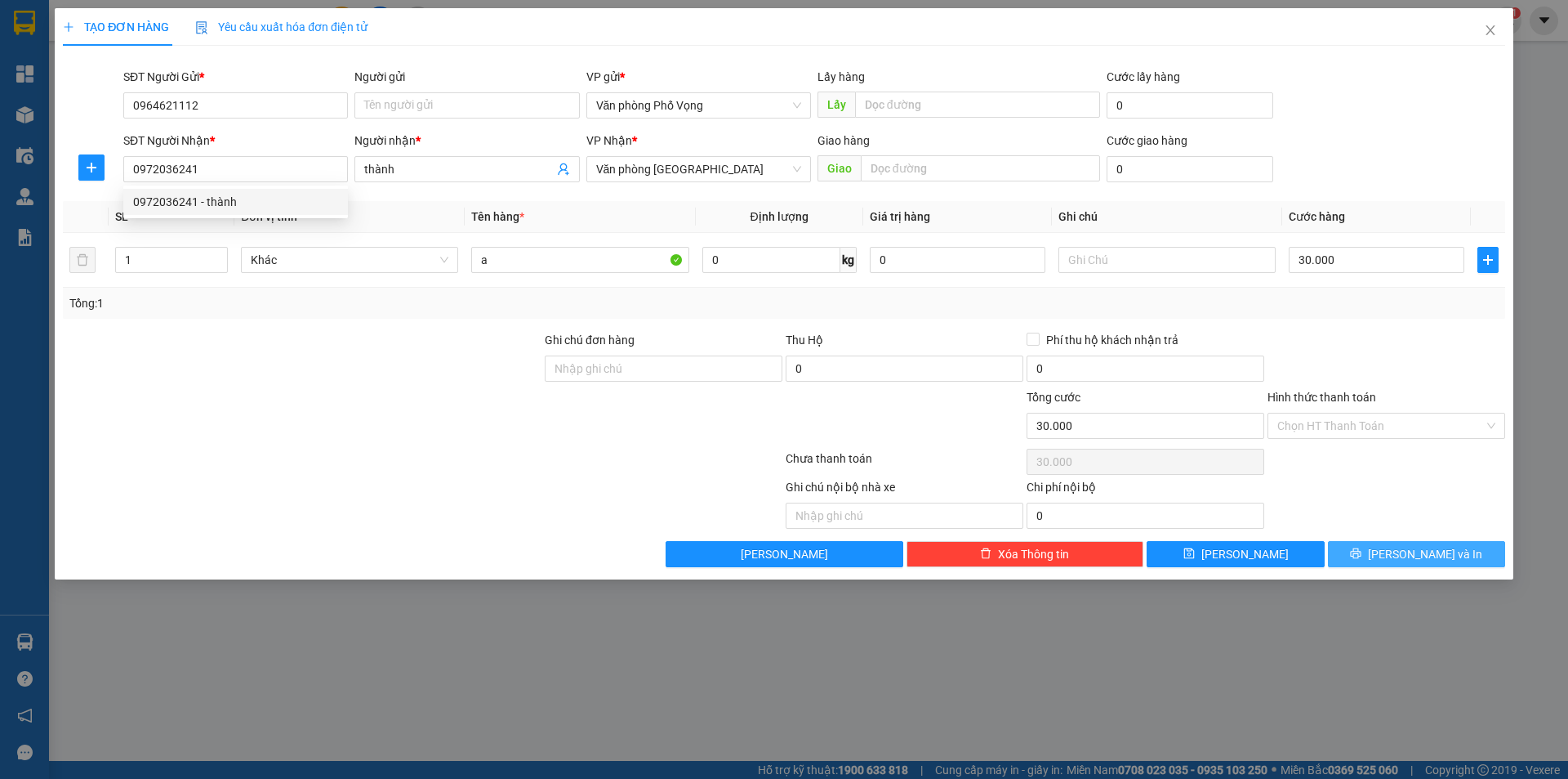
click at [1435, 553] on span "[PERSON_NAME] và In" at bounding box center [1425, 554] width 114 height 18
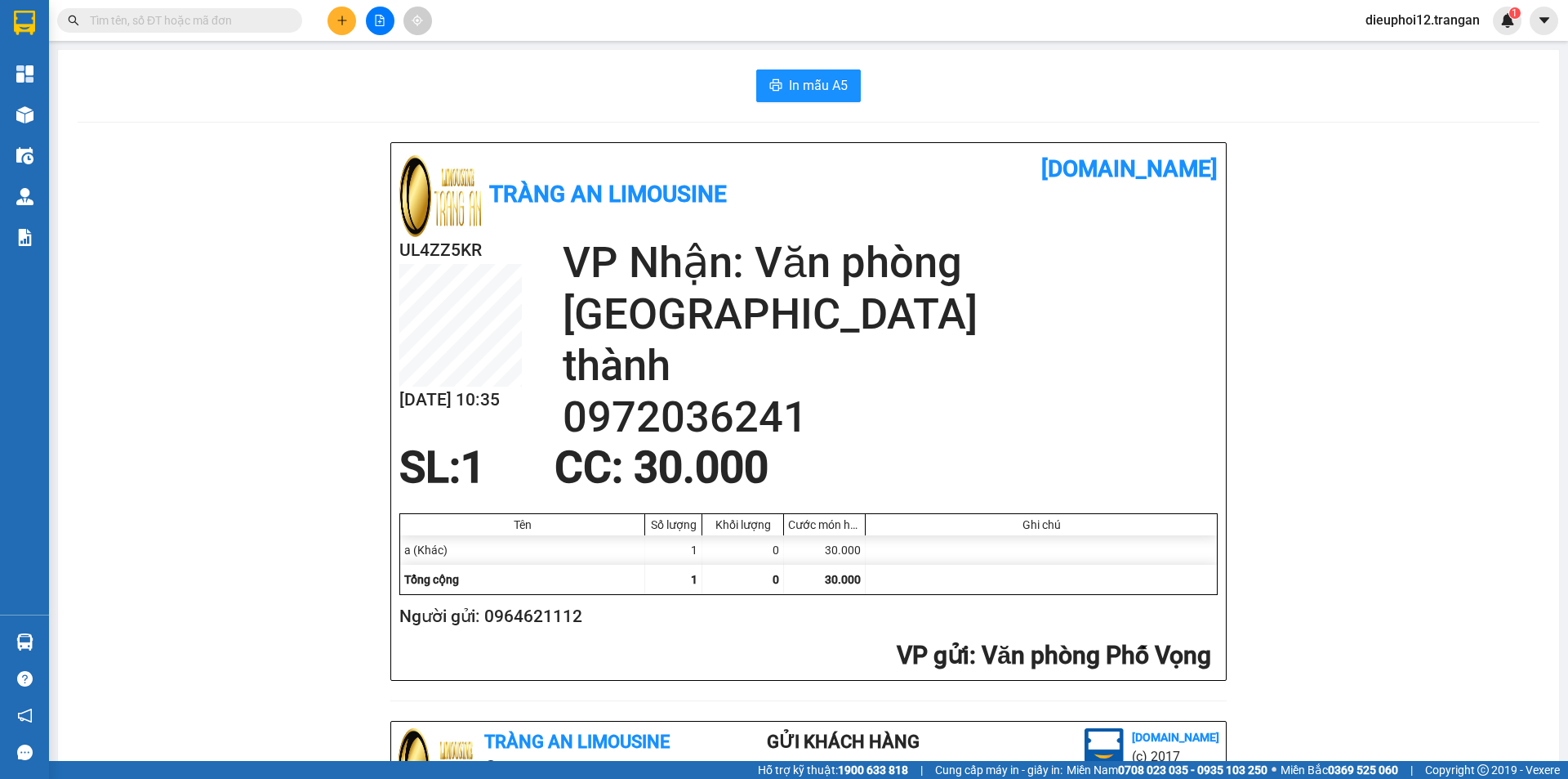
scroll to position [477, 0]
